Goal: Task Accomplishment & Management: Manage account settings

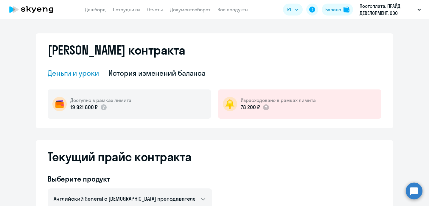
select select "english_adult_not_native_speaker"
click at [167, 72] on div "История изменений баланса" at bounding box center [156, 73] width 97 height 10
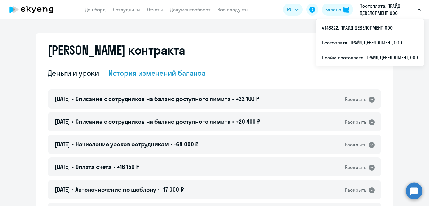
click at [381, 10] on p "Постоплата, ПРАЙД ДЕВЕЛОПМЕНТ, ООО" at bounding box center [387, 9] width 55 height 14
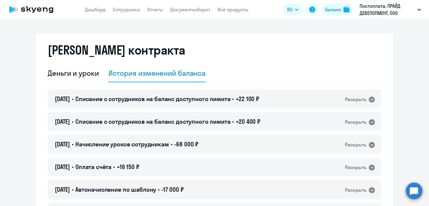
click at [381, 10] on p "Постоплата, ПРАЙД ДЕВЕЛОПМЕНТ, ООО" at bounding box center [387, 9] width 55 height 14
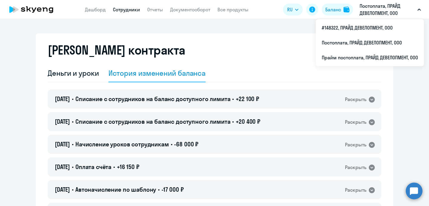
click at [124, 9] on link "Сотрудники" at bounding box center [126, 10] width 27 height 6
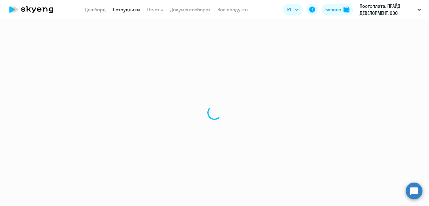
select select "30"
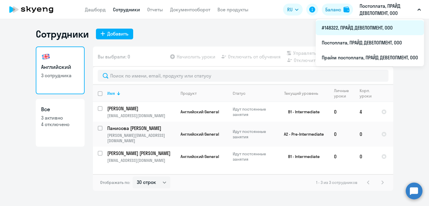
click at [377, 28] on li "#148322, ПРАЙД ДЕВЕЛОПМЕНТ, ООО" at bounding box center [370, 27] width 108 height 15
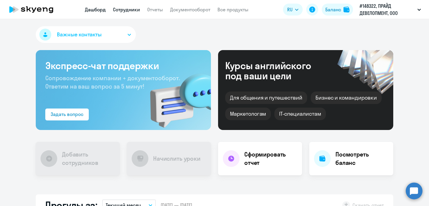
click at [128, 10] on link "Сотрудники" at bounding box center [126, 10] width 27 height 6
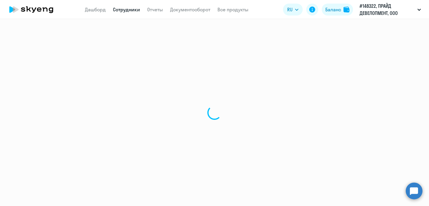
select select "30"
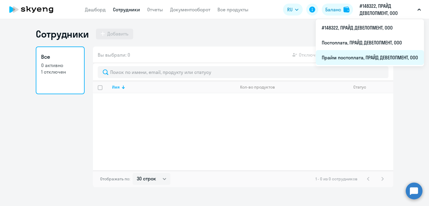
click at [357, 59] on li "Прайм постоплата, ПРАЙД ДЕВЕЛОПМЕНТ, ООО" at bounding box center [370, 57] width 108 height 15
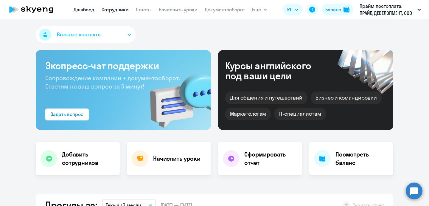
select select "30"
click at [113, 11] on link "Сотрудники" at bounding box center [115, 10] width 27 height 6
select select "30"
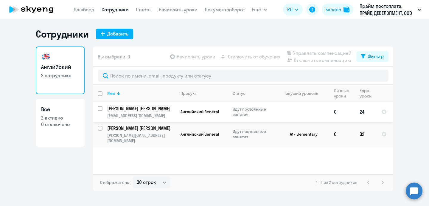
click at [100, 108] on input "select row 38650760" at bounding box center [104, 112] width 12 height 12
checkbox input "true"
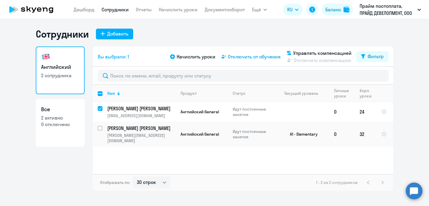
click at [260, 57] on span "Отключить от обучения" at bounding box center [254, 56] width 53 height 7
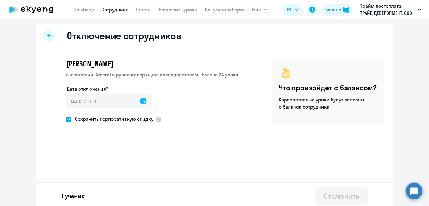
drag, startPoint x: 69, startPoint y: 119, endPoint x: 109, endPoint y: 112, distance: 40.4
click at [70, 119] on span at bounding box center [68, 119] width 5 height 5
click at [66, 119] on input "Сохранить корпоративную скидку" at bounding box center [66, 119] width 0 height 0
checkbox input "false"
click at [140, 102] on icon at bounding box center [143, 101] width 6 height 6
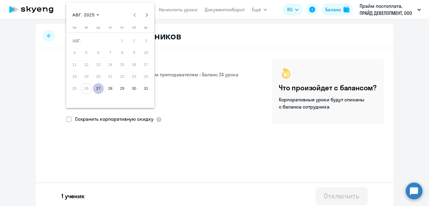
click at [99, 85] on span "27" at bounding box center [98, 88] width 11 height 11
type input "[DATE]"
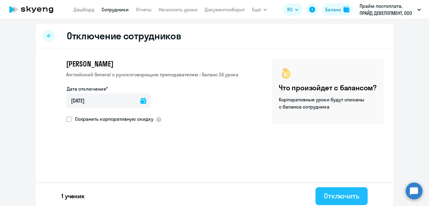
click at [349, 197] on div "Отключить" at bounding box center [341, 196] width 35 height 10
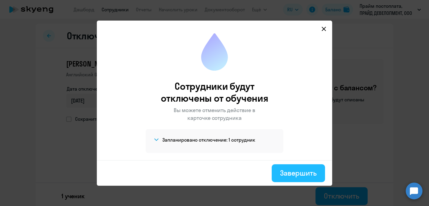
click at [292, 170] on div "Завершить" at bounding box center [298, 173] width 37 height 10
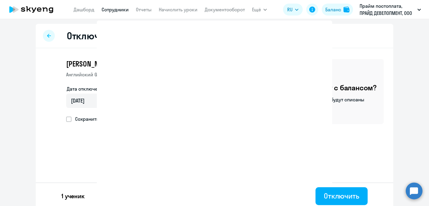
select select "30"
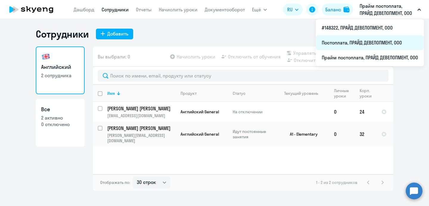
click at [364, 41] on li "Постоплата, ПРАЙД ДЕВЕЛОПМЕНТ, ООО" at bounding box center [370, 42] width 108 height 15
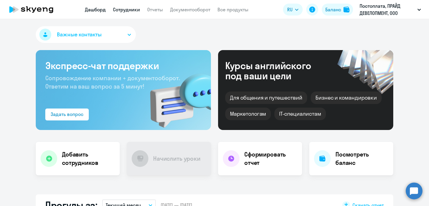
click at [121, 9] on link "Сотрудники" at bounding box center [126, 10] width 27 height 6
select select "30"
